Goal: Find specific page/section: Find specific page/section

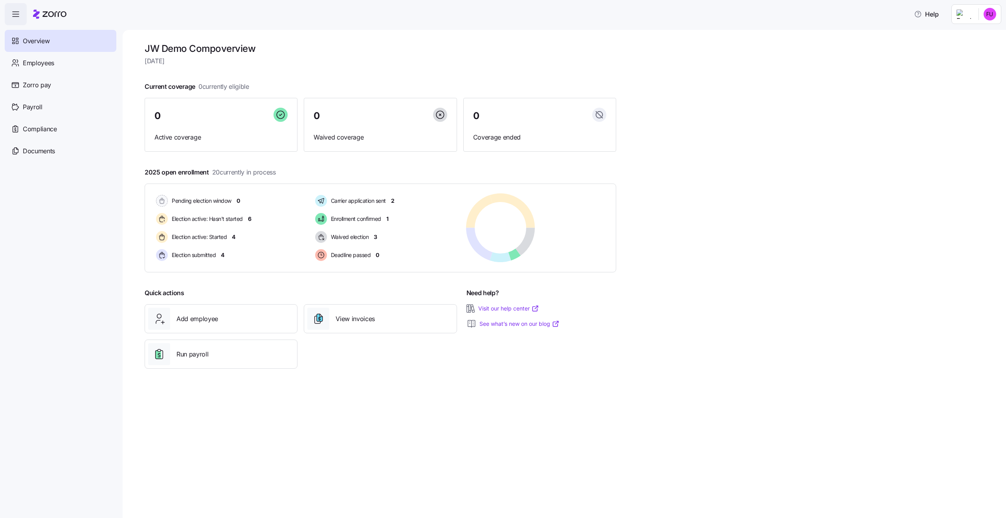
click at [650, 155] on div "JW Demo Comp overview [DATE] Current coverage 0 currently eligible 0 Active cov…" at bounding box center [564, 274] width 883 height 488
click at [84, 69] on div "Employees" at bounding box center [61, 63] width 112 height 22
